Goal: Navigation & Orientation: Find specific page/section

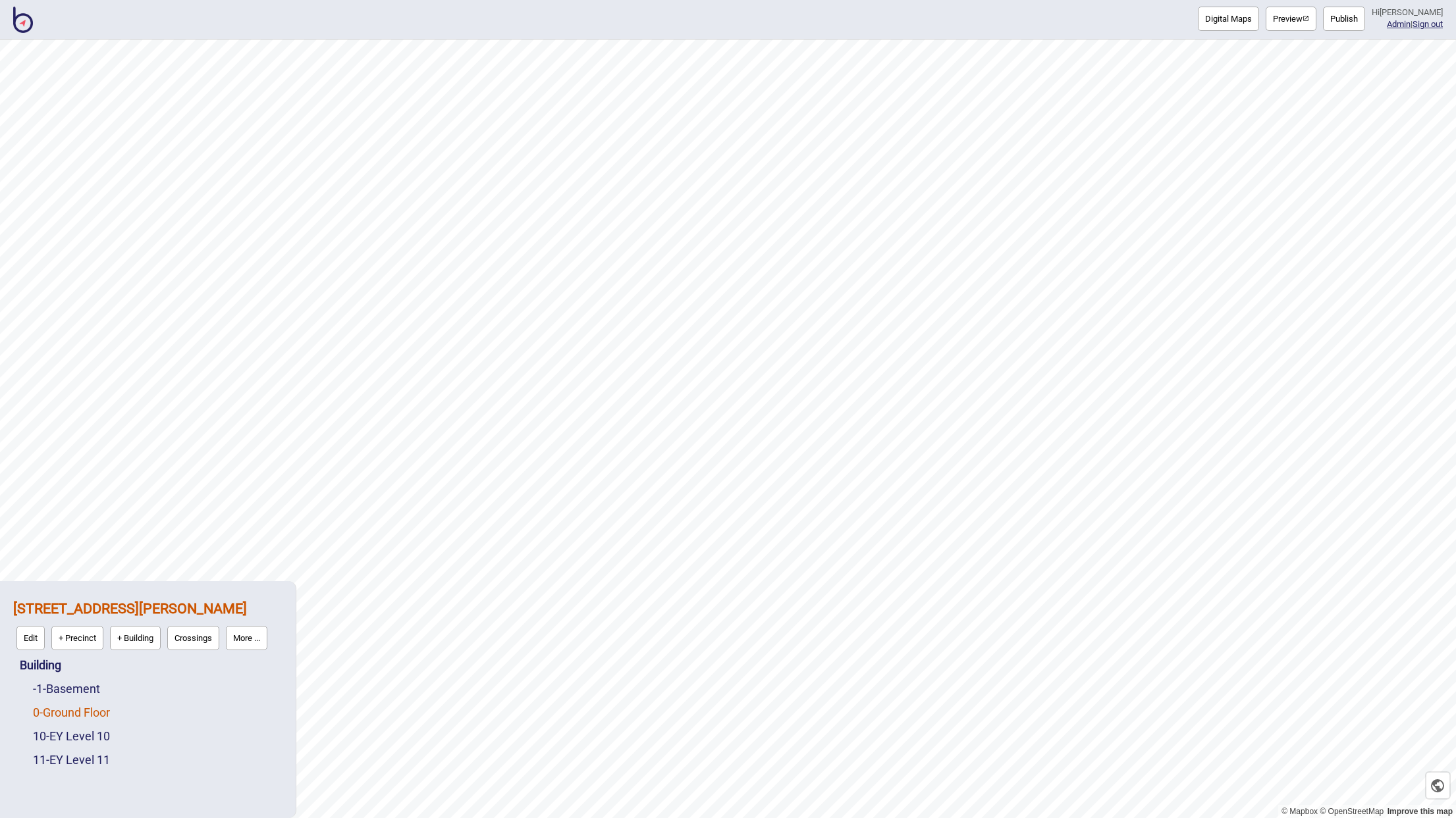
click at [87, 714] on link "0 - Ground Floor" at bounding box center [71, 713] width 77 height 14
click at [75, 665] on div "-1 - Basement" at bounding box center [157, 658] width 249 height 24
click at [77, 660] on link "-1 - Basement" at bounding box center [66, 658] width 67 height 14
click at [67, 739] on link "10 - EY Level 10" at bounding box center [71, 736] width 77 height 14
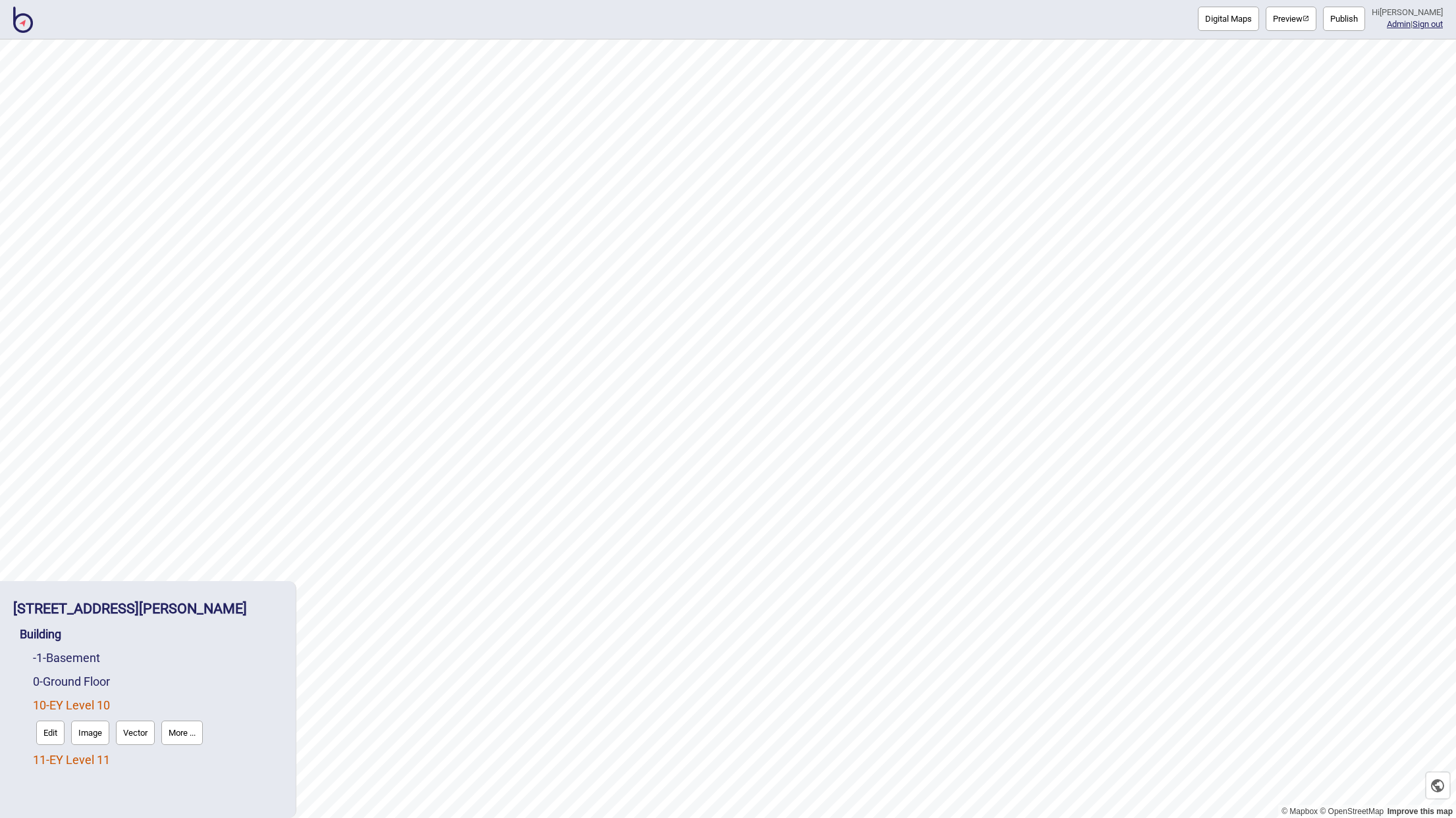
click at [71, 760] on link "11 - EY Level 11" at bounding box center [71, 760] width 77 height 14
click at [88, 730] on link "11 - EY Level 11" at bounding box center [71, 729] width 77 height 14
click at [88, 702] on link "10 - EY Level 10" at bounding box center [71, 705] width 77 height 14
click at [92, 757] on link "11 - EY Level 11" at bounding box center [71, 760] width 77 height 14
click at [88, 702] on link "10 - EY Level 10" at bounding box center [71, 705] width 77 height 14
